Goal: Information Seeking & Learning: Get advice/opinions

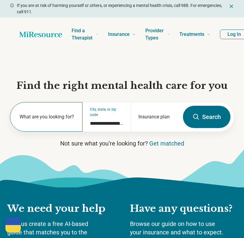
click at [62, 117] on label "What are you looking for?" at bounding box center [48, 116] width 56 height 7
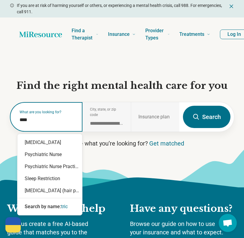
type input "*****"
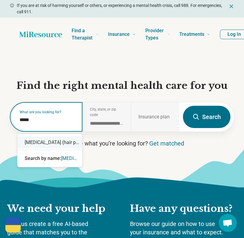
click at [53, 140] on div "[MEDICAL_DATA] (hair pulling)" at bounding box center [49, 142] width 65 height 12
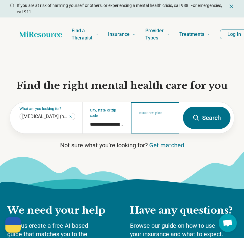
click at [142, 121] on input "Insurance plan" at bounding box center [155, 121] width 34 height 7
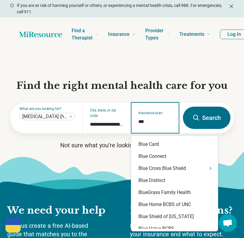
type input "****"
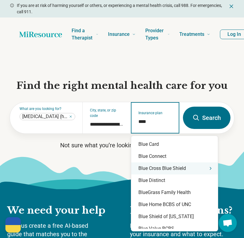
click at [161, 170] on div "Blue Cross Blue Shield" at bounding box center [174, 168] width 87 height 12
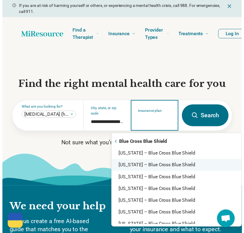
scroll to position [150, 0]
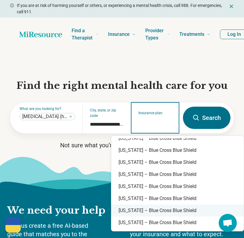
click at [165, 210] on div "Maryland – Blue Cross Blue Shield" at bounding box center [177, 210] width 132 height 12
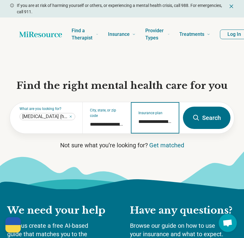
type input "**********"
click at [204, 119] on button "Search" at bounding box center [207, 117] width 48 height 22
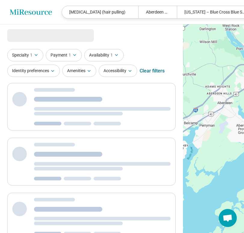
select select "***"
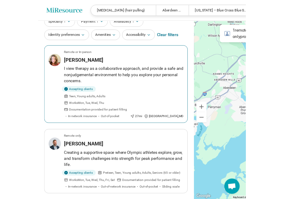
scroll to position [60, 0]
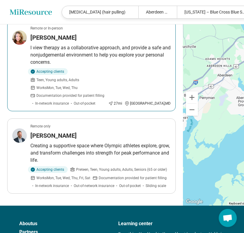
click at [129, 43] on article "Remote or In-person Tina Chadwick I view therapy as a collaborative approach, a…" at bounding box center [91, 65] width 168 height 91
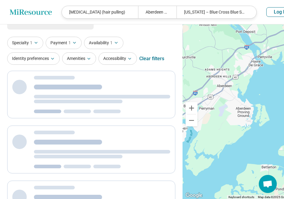
scroll to position [0, 0]
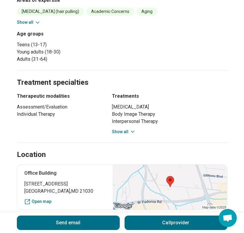
scroll to position [361, 0]
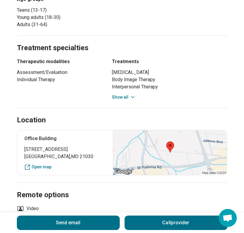
click at [189, 151] on div at bounding box center [170, 152] width 114 height 45
click at [51, 167] on link "Open map" at bounding box center [64, 167] width 81 height 6
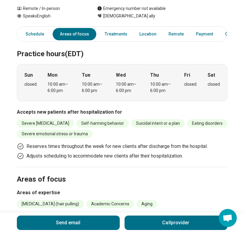
scroll to position [120, 0]
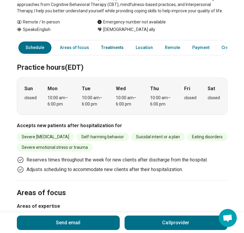
click at [114, 48] on link "Treatments" at bounding box center [112, 47] width 30 height 12
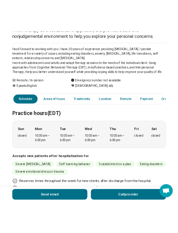
scroll to position [29, 0]
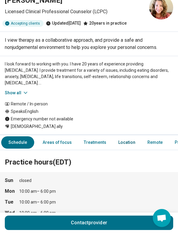
click at [122, 143] on link "Location" at bounding box center [127, 142] width 24 height 12
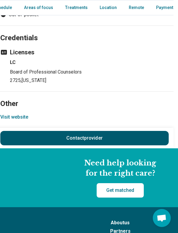
scroll to position [0, 44]
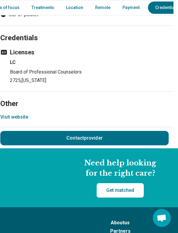
click at [8, 114] on button "Visit website" at bounding box center [14, 117] width 28 height 7
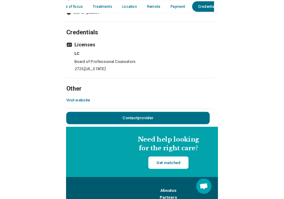
scroll to position [814, 5]
